Goal: Task Accomplishment & Management: Manage account settings

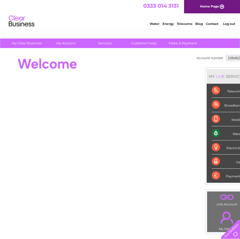
click at [227, 135] on div "Water" at bounding box center [227, 133] width 30 height 14
click at [217, 133] on div "Water" at bounding box center [227, 133] width 30 height 14
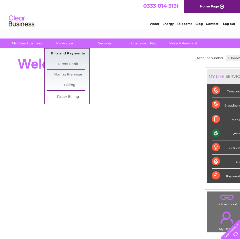
click at [59, 52] on link "Bills and Payments" at bounding box center [68, 54] width 42 height 10
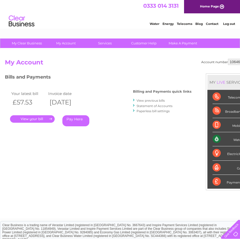
click at [46, 118] on link "." at bounding box center [32, 118] width 45 height 7
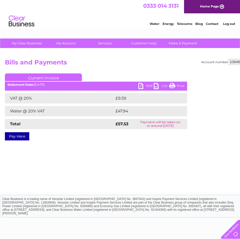
click at [148, 86] on link "PDF" at bounding box center [146, 86] width 15 height 7
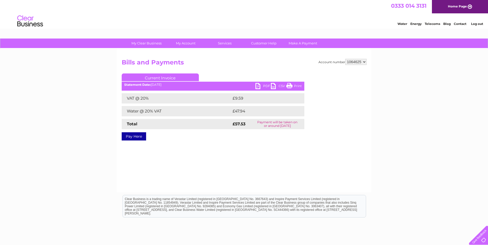
click at [240, 26] on li "Log out" at bounding box center [476, 24] width 15 height 6
click at [240, 25] on link "Log out" at bounding box center [477, 24] width 12 height 4
